Goal: Task Accomplishment & Management: Manage account settings

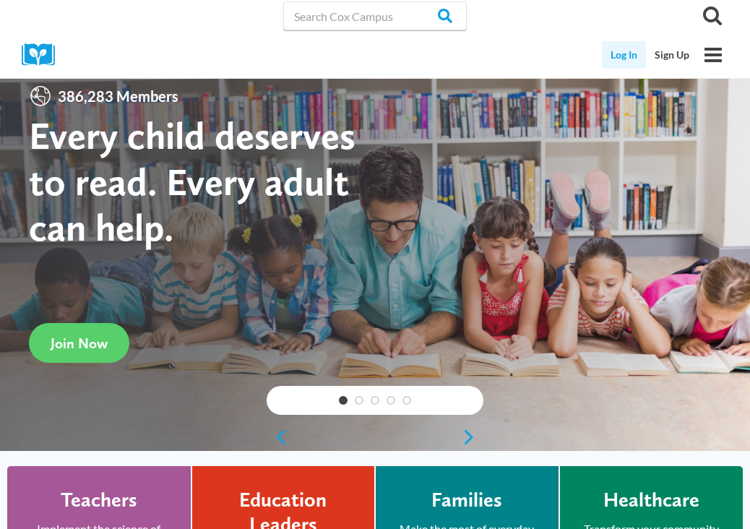
click at [633, 53] on link "Log In" at bounding box center [624, 54] width 44 height 27
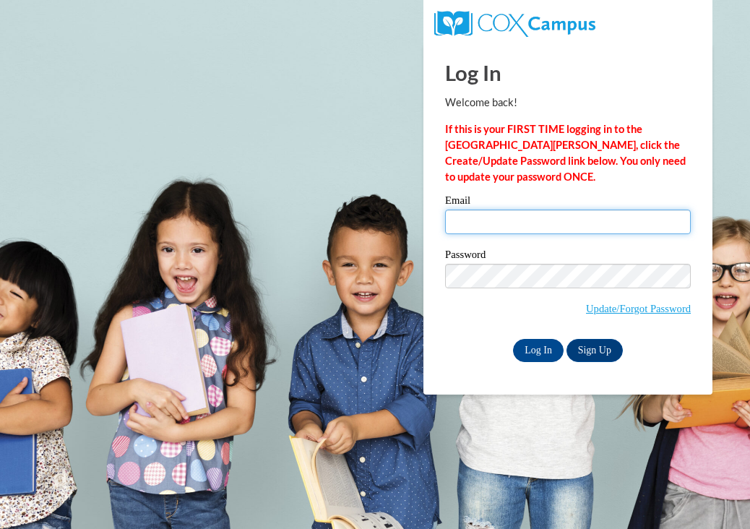
click at [512, 215] on input "Email" at bounding box center [568, 222] width 246 height 25
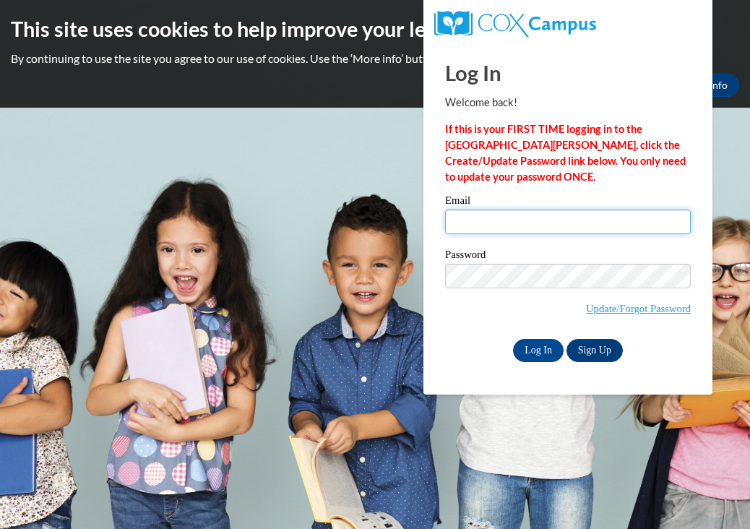
type input "ecp256@gmail.com"
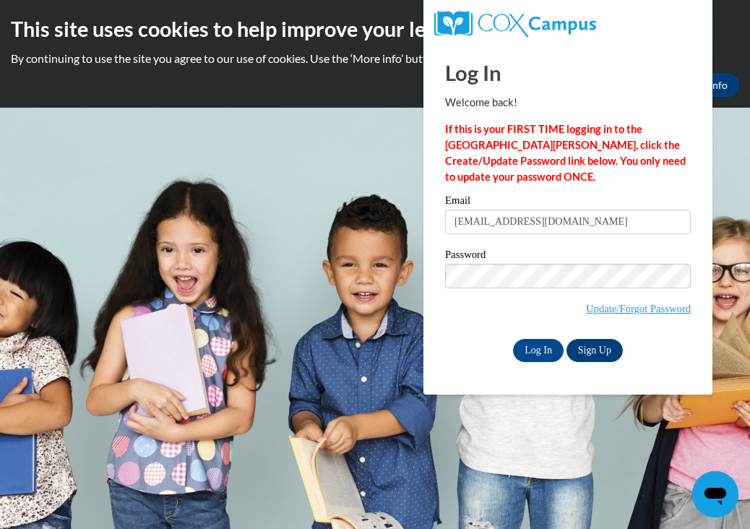
click at [587, 241] on div "Email ecp256@gmail.com" at bounding box center [568, 220] width 246 height 50
click at [537, 353] on input "Log In" at bounding box center [538, 350] width 51 height 23
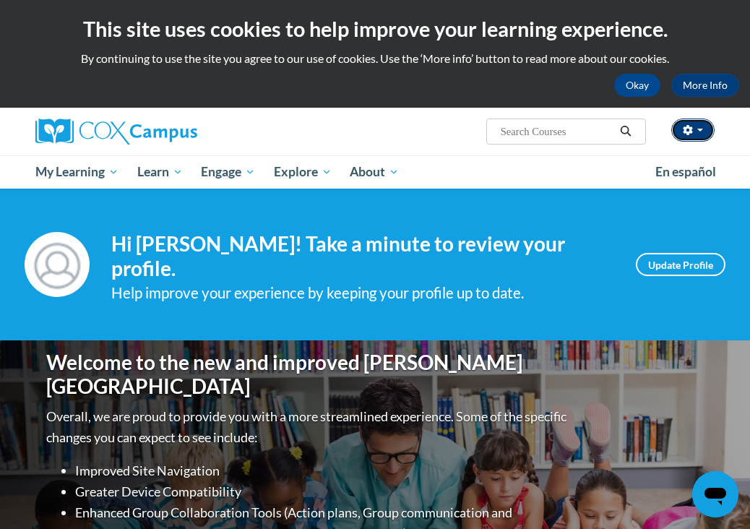
click at [699, 132] on span "button" at bounding box center [700, 130] width 6 height 3
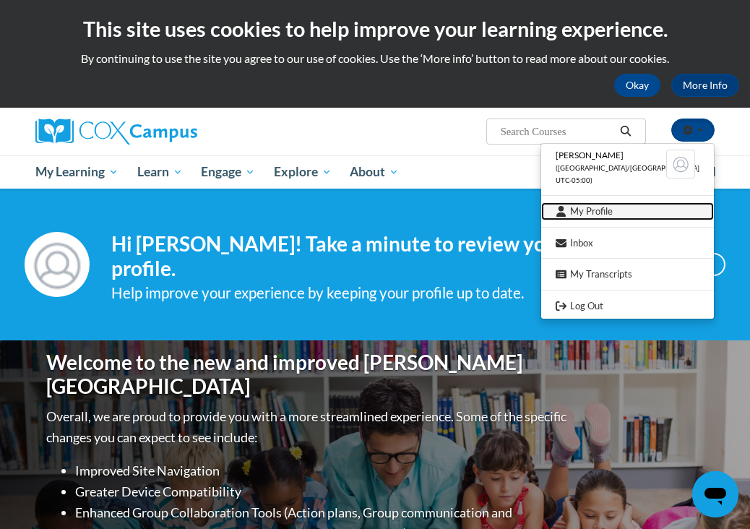
click at [616, 211] on link "My Profile" at bounding box center [627, 211] width 173 height 18
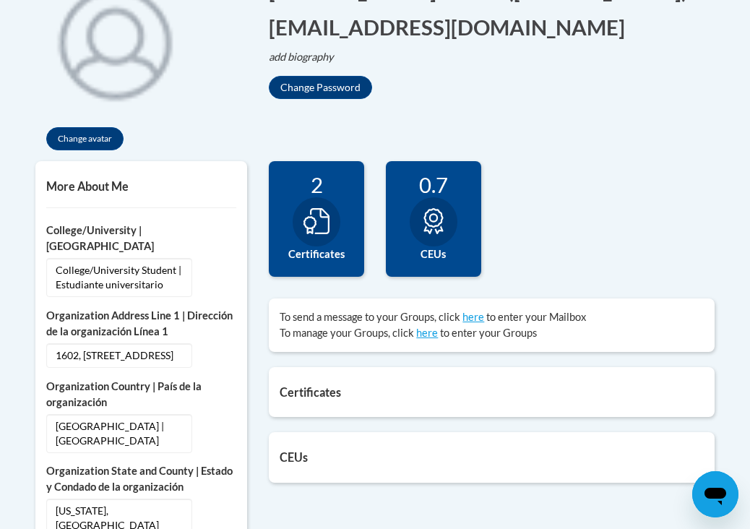
scroll to position [363, 0]
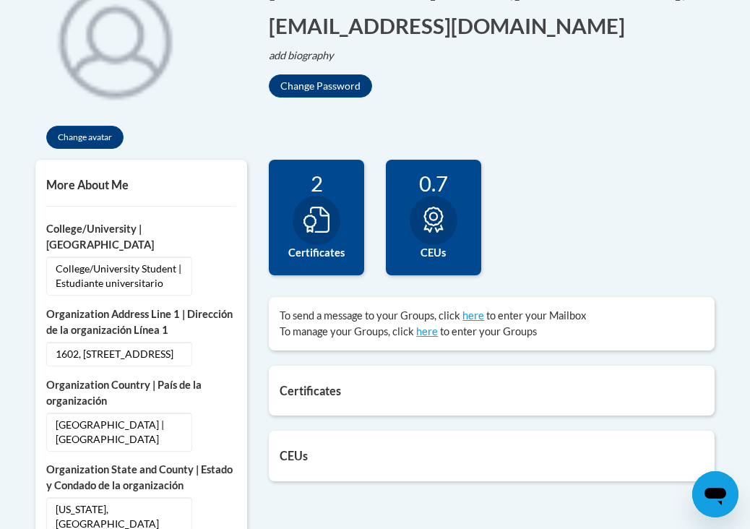
click at [328, 228] on icon at bounding box center [316, 220] width 26 height 26
click at [314, 177] on div "2" at bounding box center [317, 183] width 74 height 25
click at [422, 211] on icon at bounding box center [434, 220] width 26 height 26
click at [351, 381] on div "Certificates List of certificates granted upon completion of activities Support…" at bounding box center [492, 391] width 446 height 50
click at [327, 400] on div "Certificates List of certificates granted upon completion of activities Support…" at bounding box center [492, 391] width 446 height 50
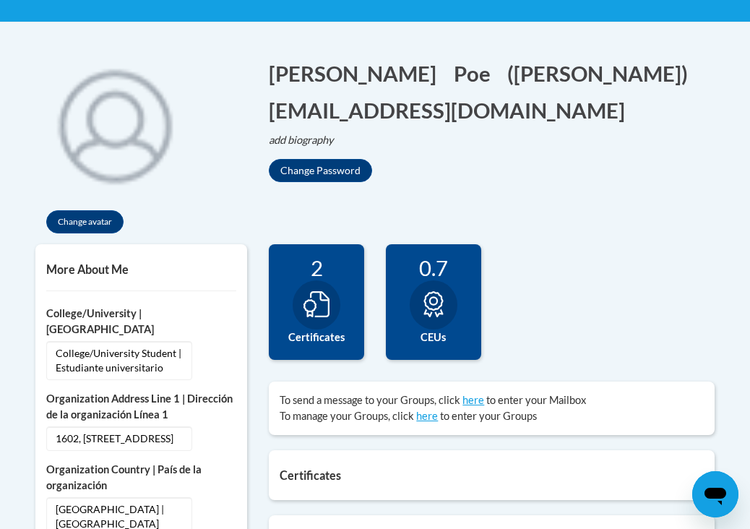
scroll to position [249, 0]
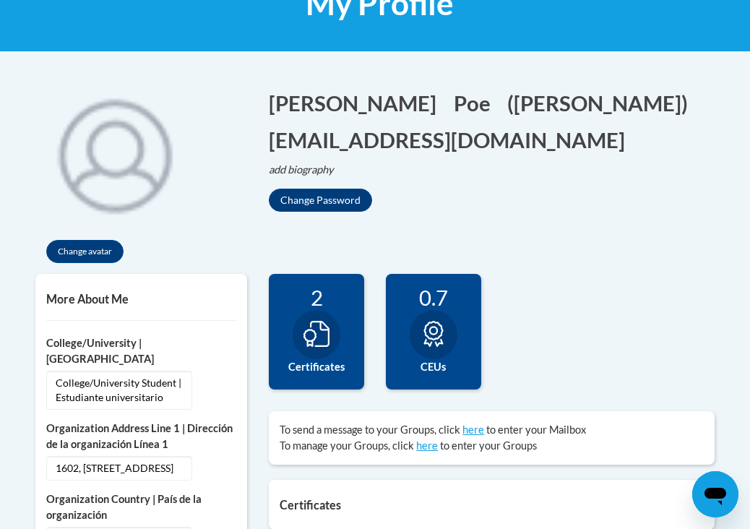
click at [313, 294] on div "2" at bounding box center [317, 297] width 74 height 25
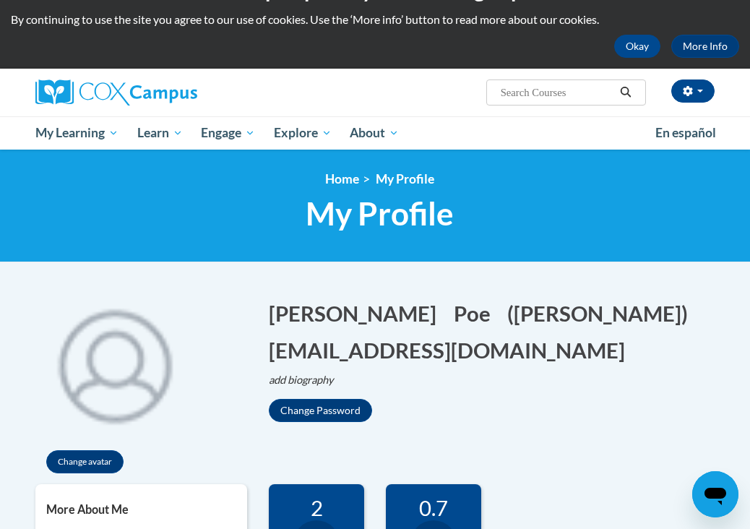
scroll to position [37, 0]
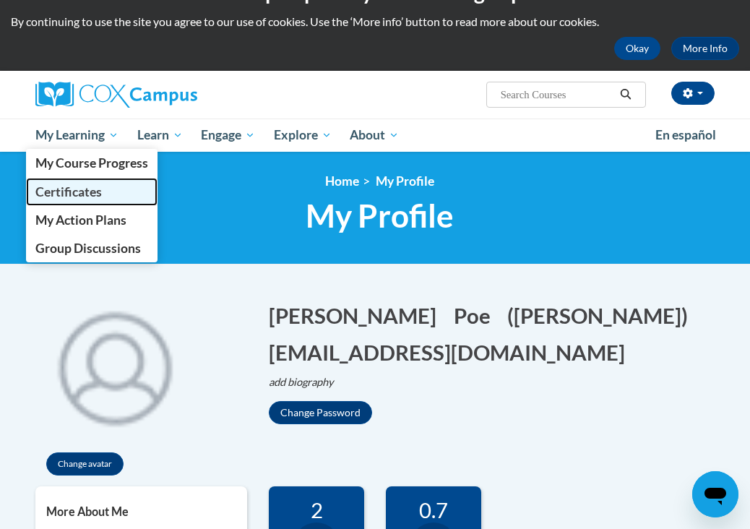
click at [87, 197] on span "Certificates" at bounding box center [68, 191] width 66 height 15
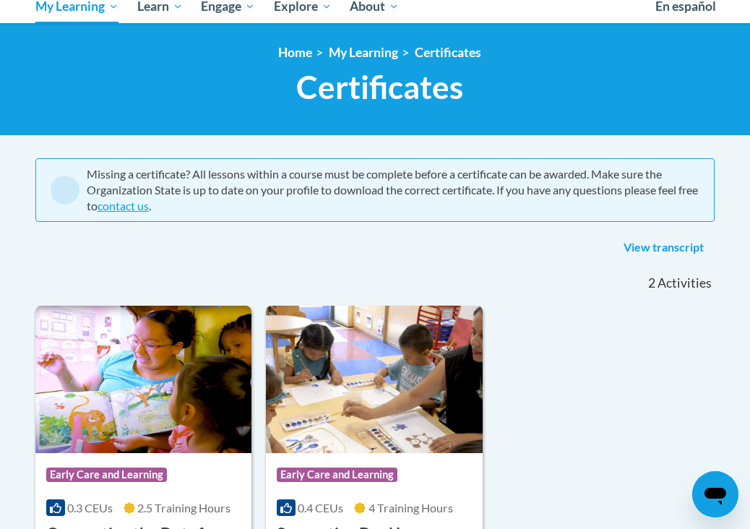
scroll to position [41, 0]
